Goal: Task Accomplishment & Management: Use online tool/utility

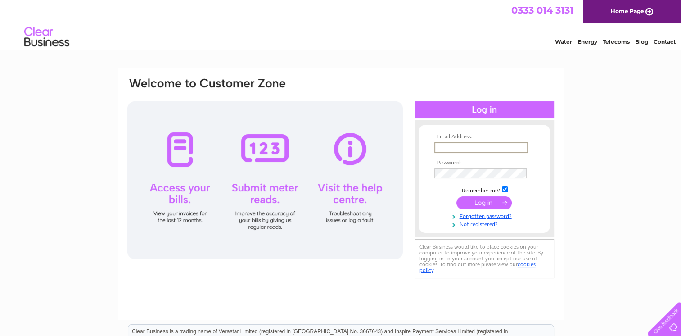
click at [438, 146] on input "text" at bounding box center [481, 147] width 94 height 11
type input "dining@austinsrestaurant.co.uk"
click at [479, 203] on input "submit" at bounding box center [483, 202] width 55 height 13
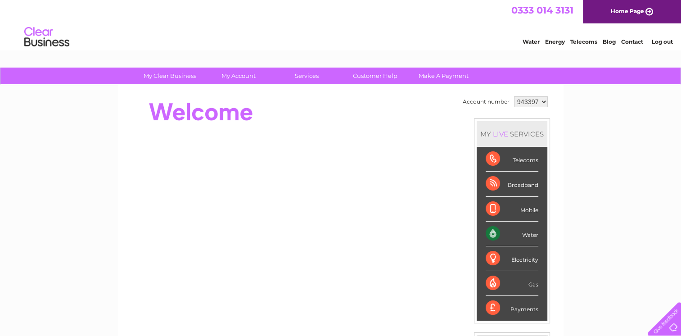
click at [515, 231] on div "Water" at bounding box center [512, 233] width 53 height 25
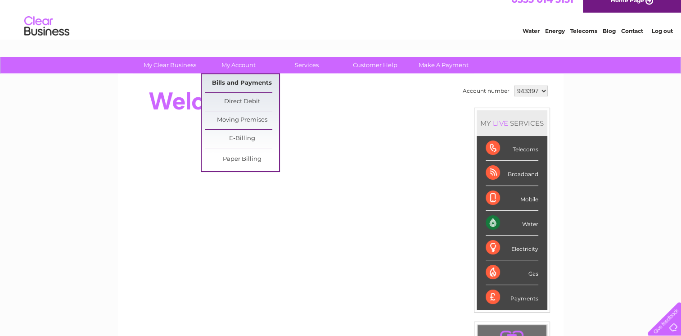
click at [231, 81] on link "Bills and Payments" at bounding box center [242, 83] width 74 height 18
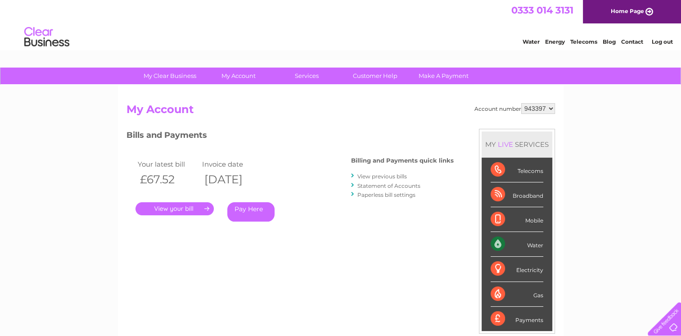
click at [166, 206] on link "." at bounding box center [174, 208] width 78 height 13
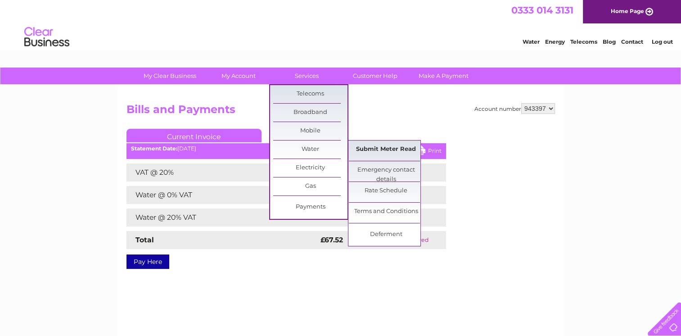
click at [389, 148] on link "Submit Meter Read" at bounding box center [386, 149] width 74 height 18
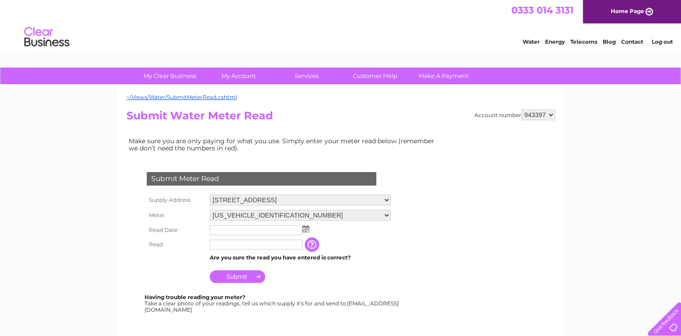
click at [305, 228] on img at bounding box center [305, 228] width 7 height 7
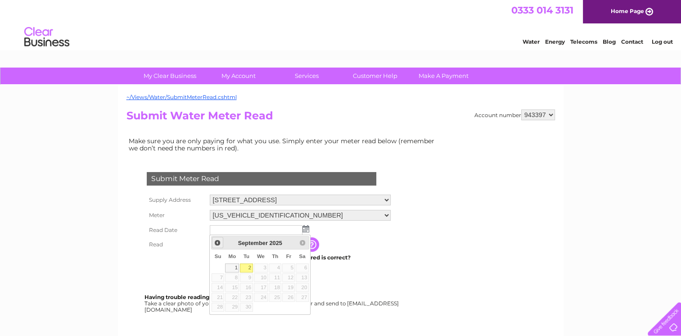
click at [216, 242] on span "Prev" at bounding box center [217, 242] width 7 height 7
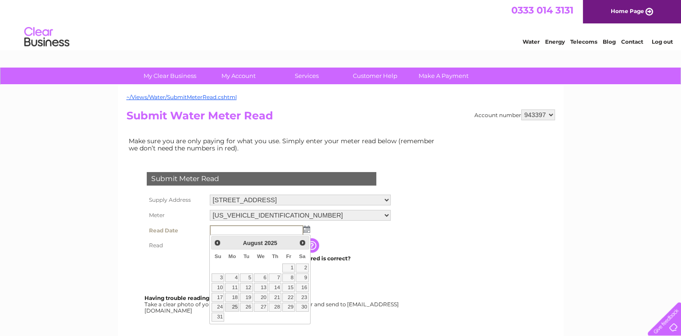
click at [234, 306] on link "25" at bounding box center [232, 306] width 14 height 9
type input "2025/08/25"
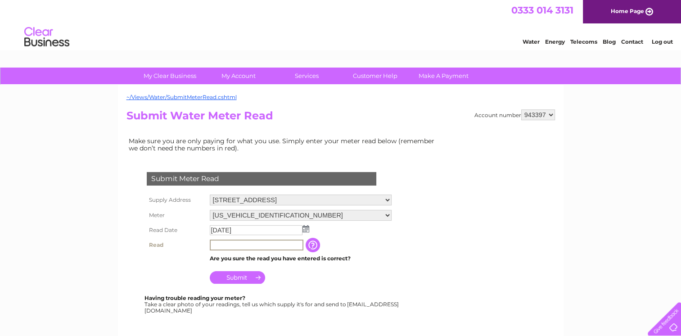
click at [235, 242] on input "text" at bounding box center [257, 244] width 94 height 11
click at [212, 244] on input "1553" at bounding box center [257, 244] width 94 height 11
type input "01553"
click at [248, 272] on input "Submit" at bounding box center [237, 276] width 55 height 13
